Goal: Task Accomplishment & Management: Complete application form

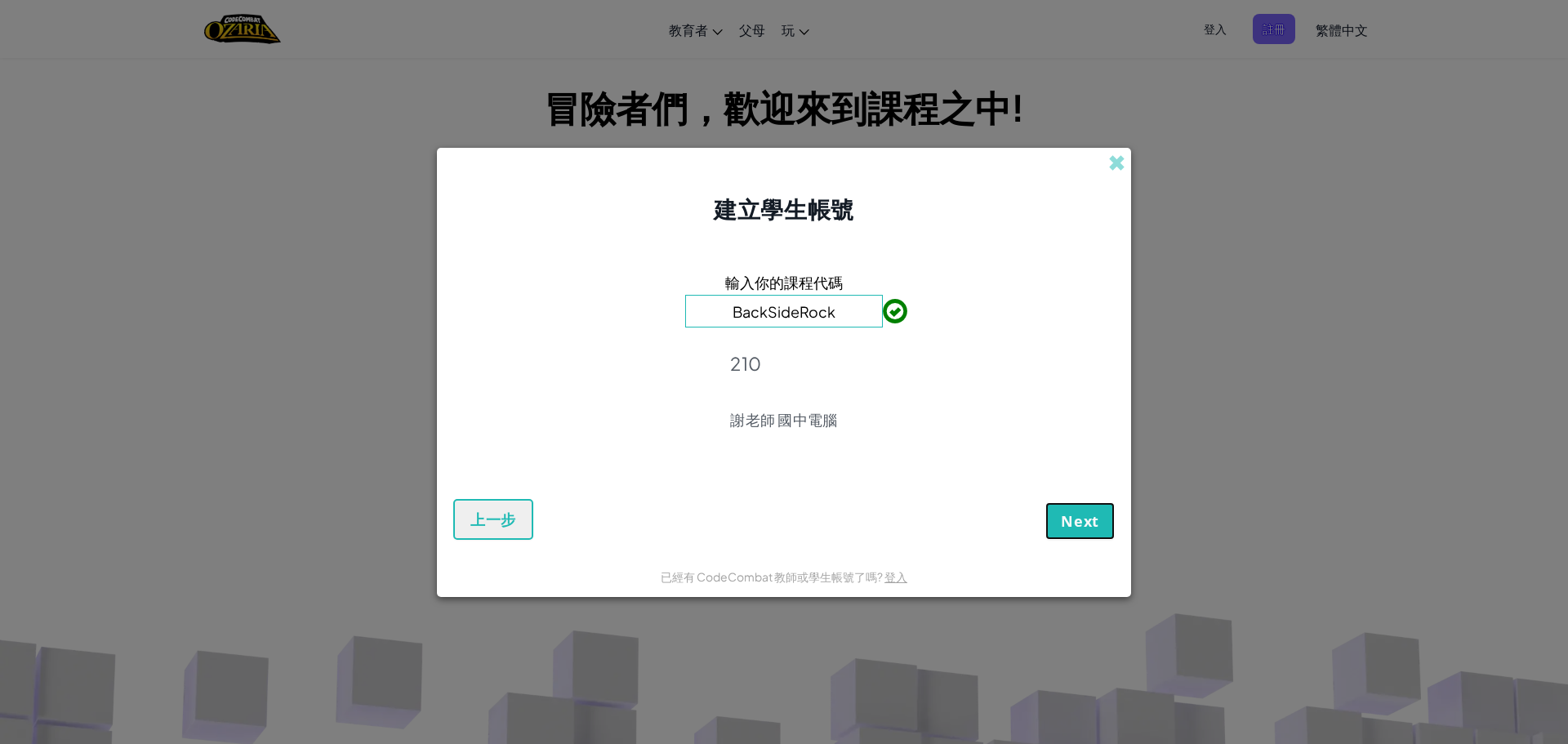
click at [1054, 520] on button "Next" at bounding box center [1080, 521] width 69 height 37
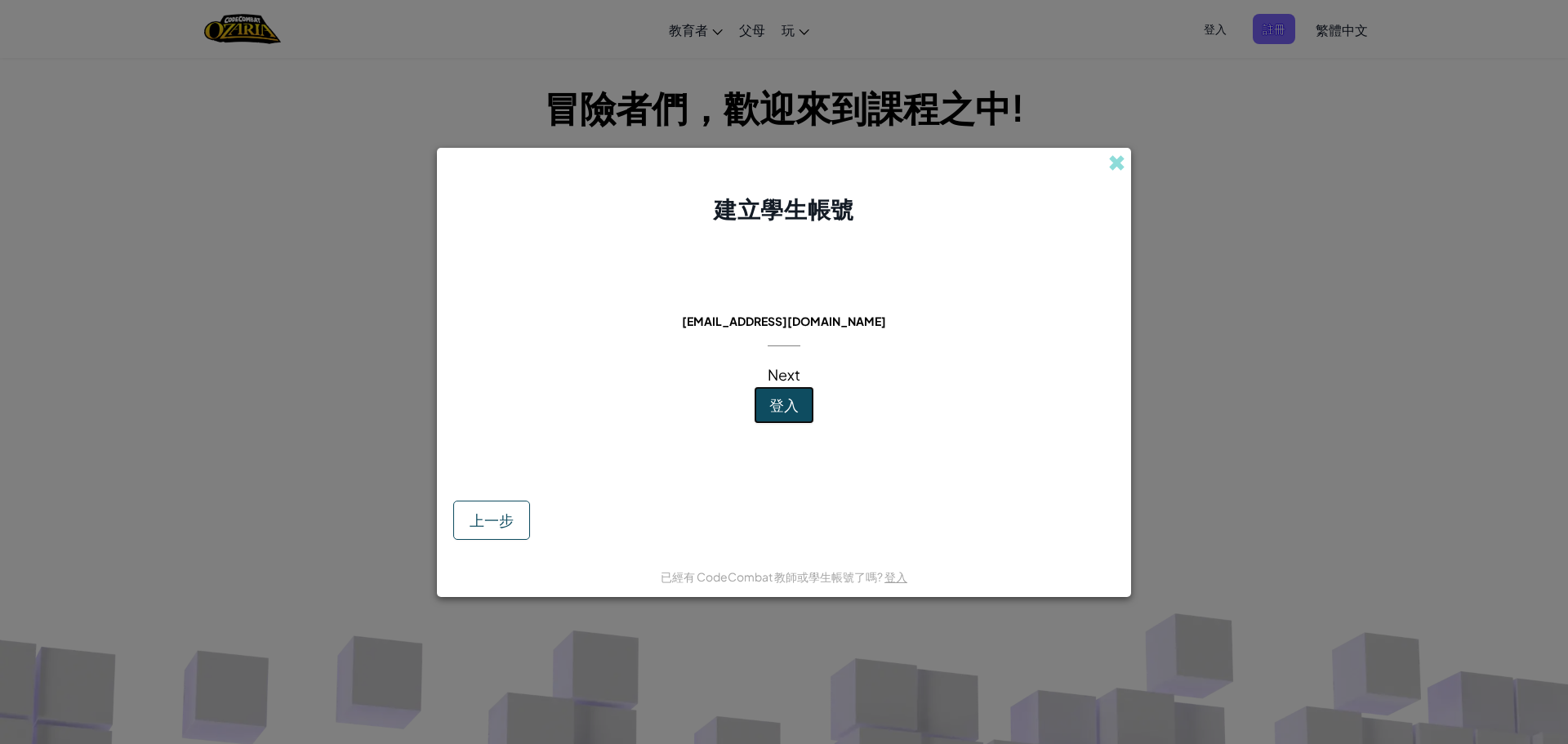
click at [790, 414] on button "登入" at bounding box center [784, 404] width 61 height 37
